Goal: Task Accomplishment & Management: Use online tool/utility

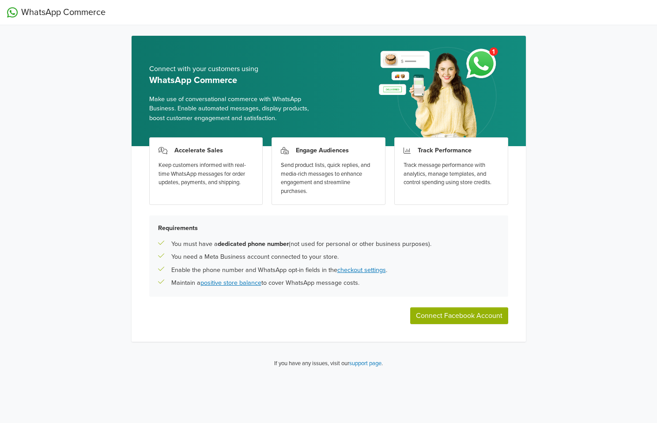
click at [463, 313] on button "Connect Facebook Account" at bounding box center [459, 315] width 98 height 17
click at [438, 323] on button "Connect Facebook Account" at bounding box center [459, 315] width 98 height 17
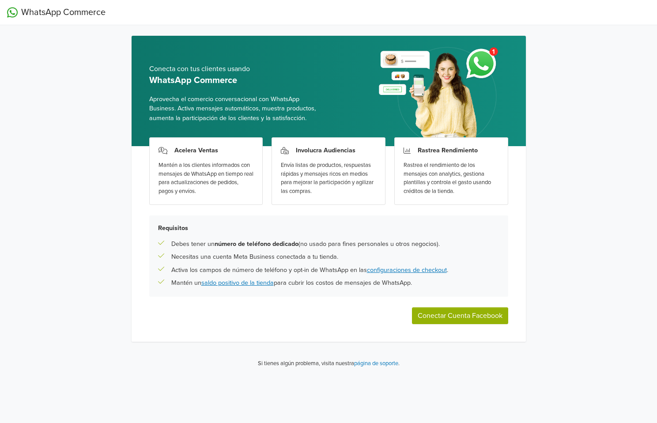
click at [445, 315] on button "Conectar Cuenta Facebook" at bounding box center [460, 315] width 96 height 17
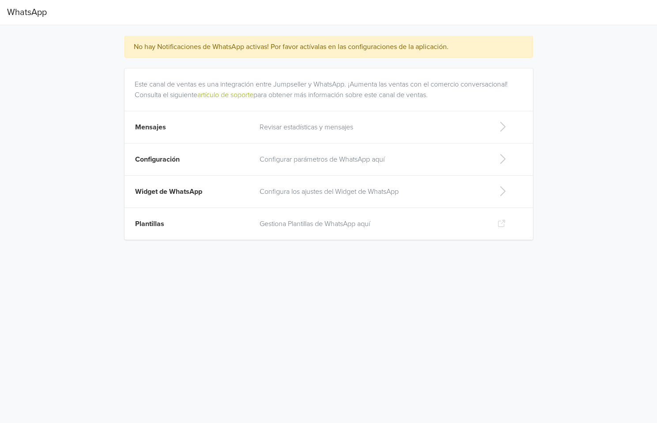
click at [352, 190] on p "Configura los ajustes del Widget de WhatsApp" at bounding box center [371, 191] width 224 height 11
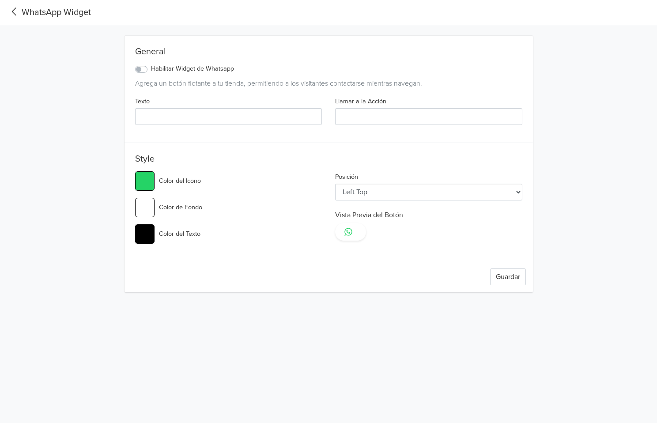
click at [151, 68] on label "Habilitar Widget de Whatsapp" at bounding box center [192, 69] width 83 height 10
click at [0, 0] on input "Habilitar Widget de Whatsapp" at bounding box center [0, 0] width 0 height 0
type input "#25d366"
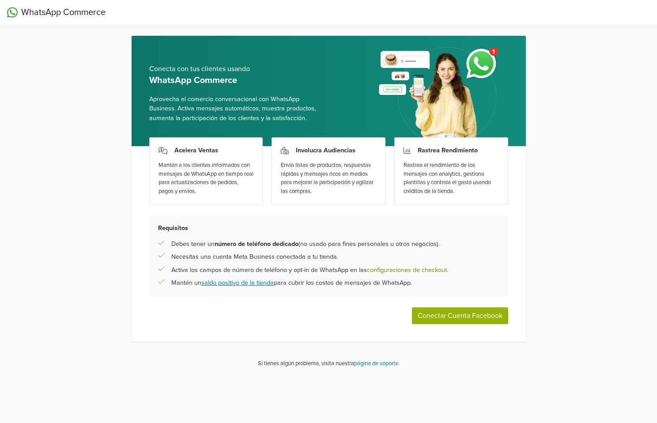
click at [392, 270] on link "configuraciones de checkout" at bounding box center [407, 270] width 80 height 8
click at [430, 311] on button "Conectar Cuenta Facebook" at bounding box center [460, 315] width 96 height 17
